Goal: Task Accomplishment & Management: Manage account settings

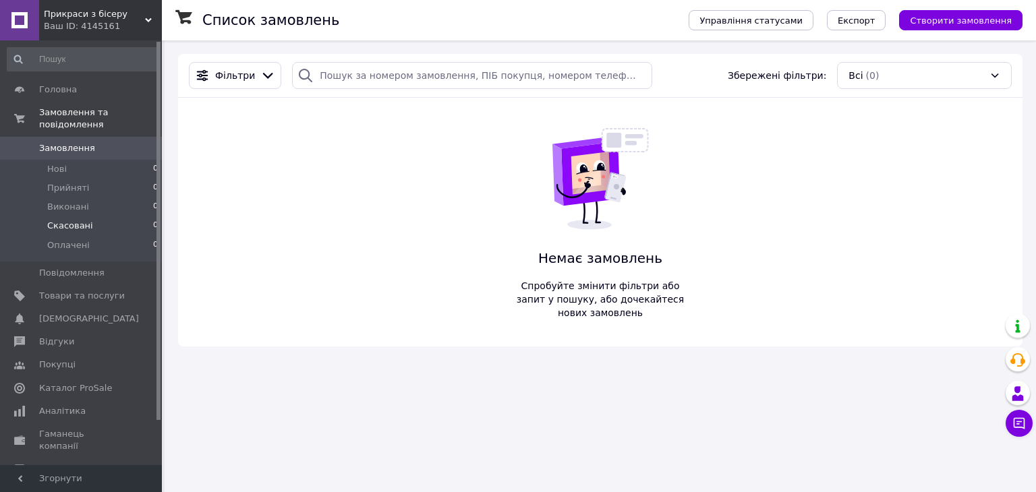
click at [103, 217] on li "Скасовані 0" at bounding box center [83, 226] width 166 height 19
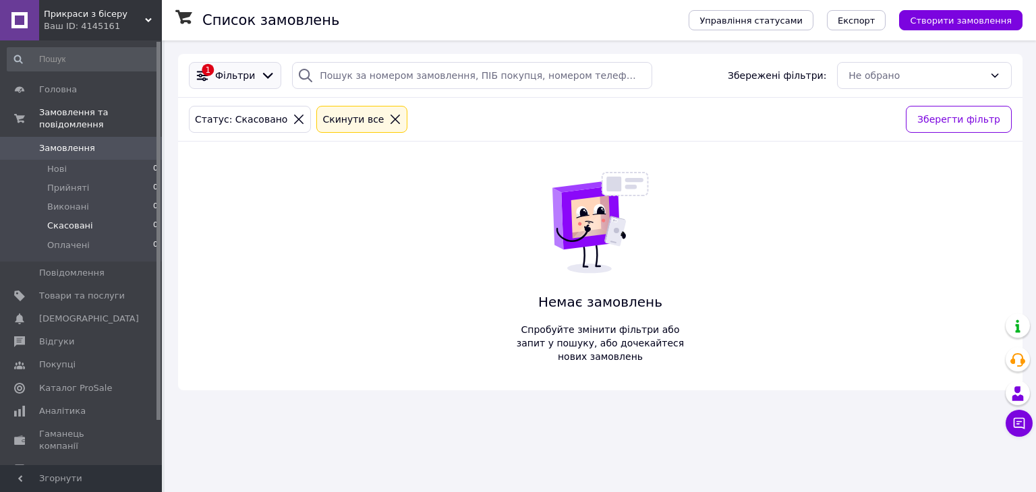
click at [212, 79] on div "Фільтри" at bounding box center [234, 75] width 45 height 13
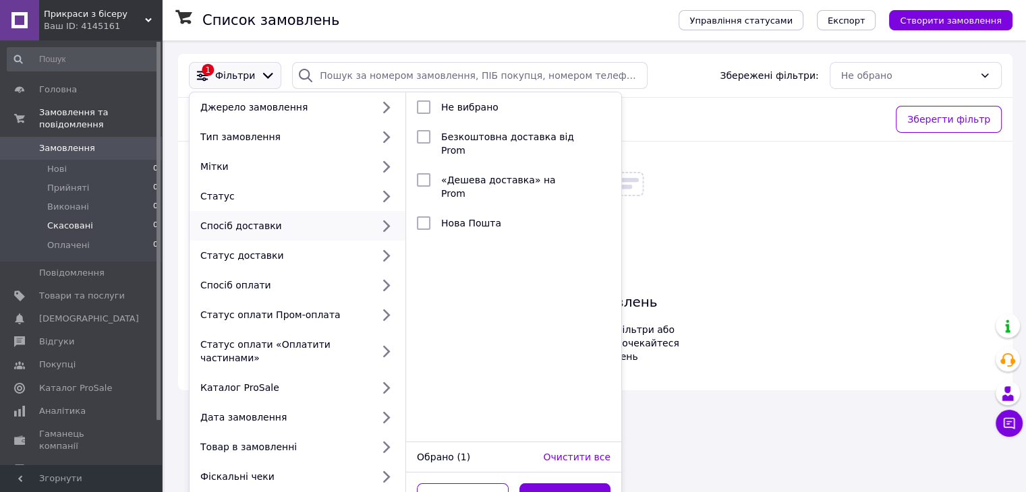
click at [716, 191] on div "1 Фільтри [PERSON_NAME] замовлення Тип замовлення Мітки Статус Спосіб доставки …" at bounding box center [595, 222] width 834 height 337
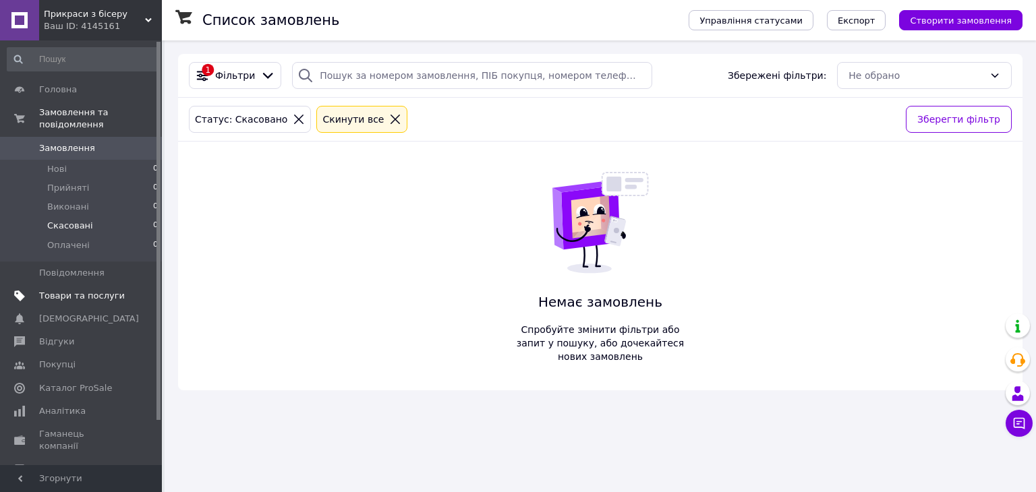
click at [86, 290] on span "Товари та послуги" at bounding box center [82, 296] width 86 height 12
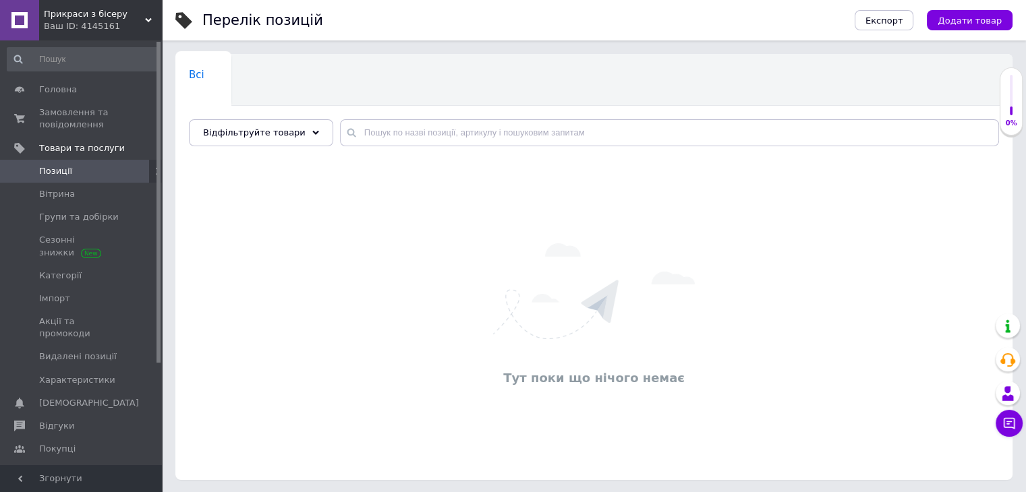
click at [130, 32] on div "Ваш ID: 4145161" at bounding box center [103, 26] width 118 height 12
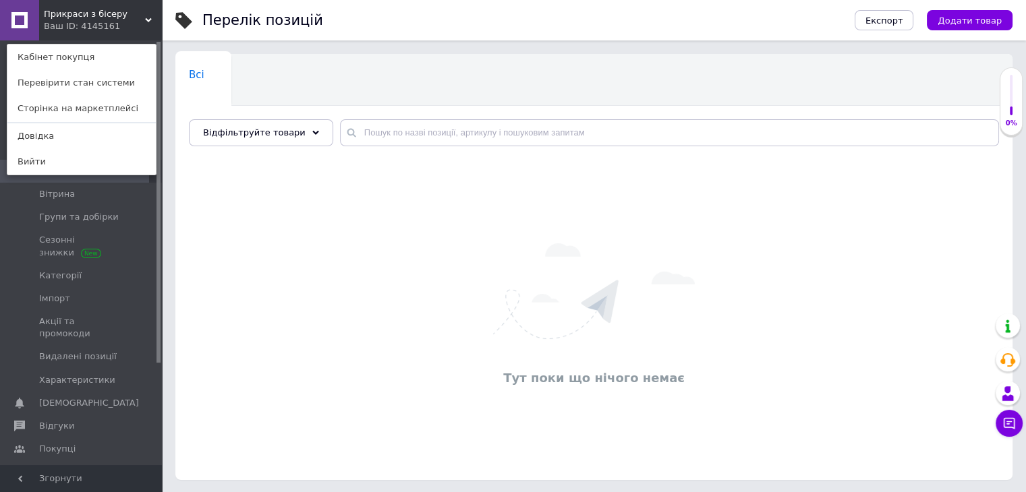
click at [167, 184] on div "Перелік позицій Експорт Додати товар Всі 0 Ok Відфільтровано... Зберегти Нічого…" at bounding box center [594, 247] width 864 height 494
click at [358, 22] on div "Перелік позицій" at bounding box center [514, 20] width 625 height 40
click at [150, 17] on icon at bounding box center [148, 20] width 7 height 7
